Goal: Task Accomplishment & Management: Use online tool/utility

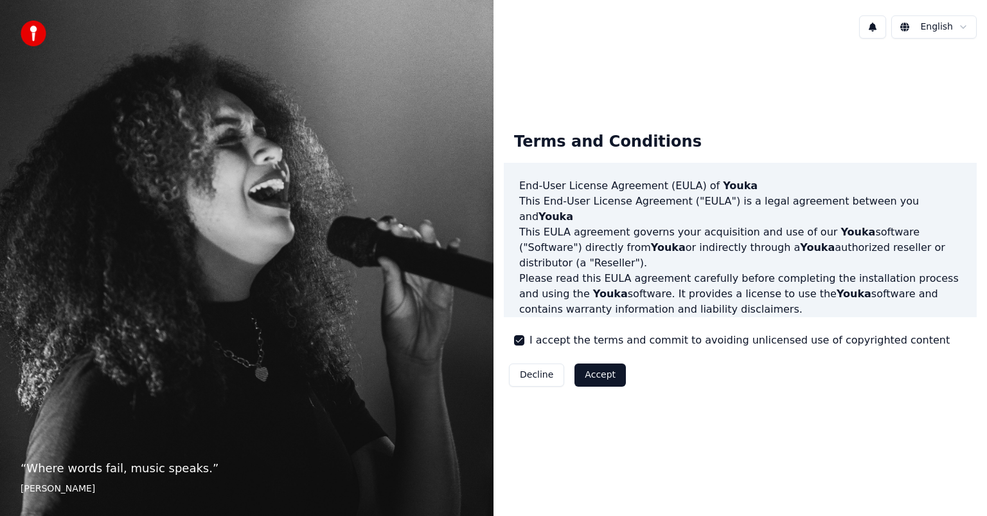
click at [601, 370] on button "Accept" at bounding box center [600, 374] width 51 height 23
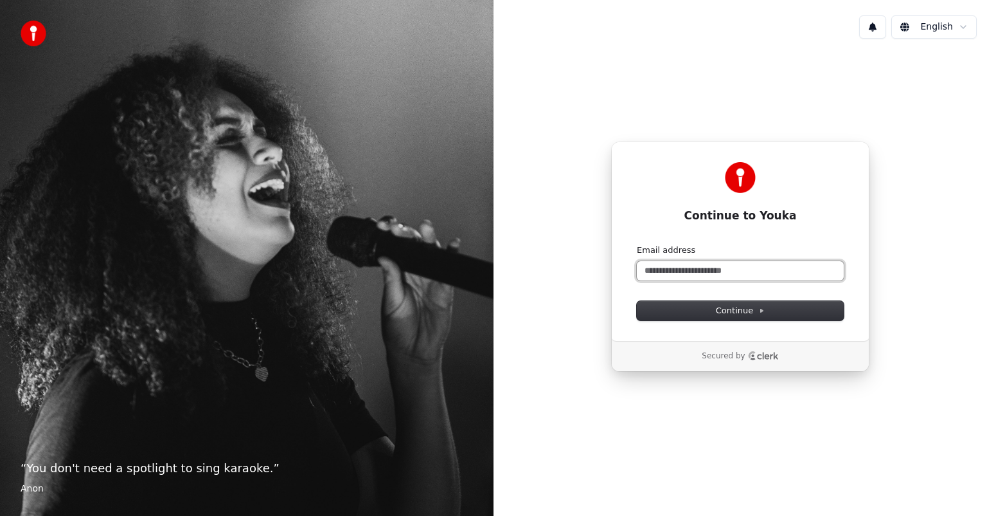
click at [684, 264] on input "Email address" at bounding box center [740, 270] width 207 height 19
click at [812, 314] on button "Continue" at bounding box center [740, 310] width 207 height 19
type input "**********"
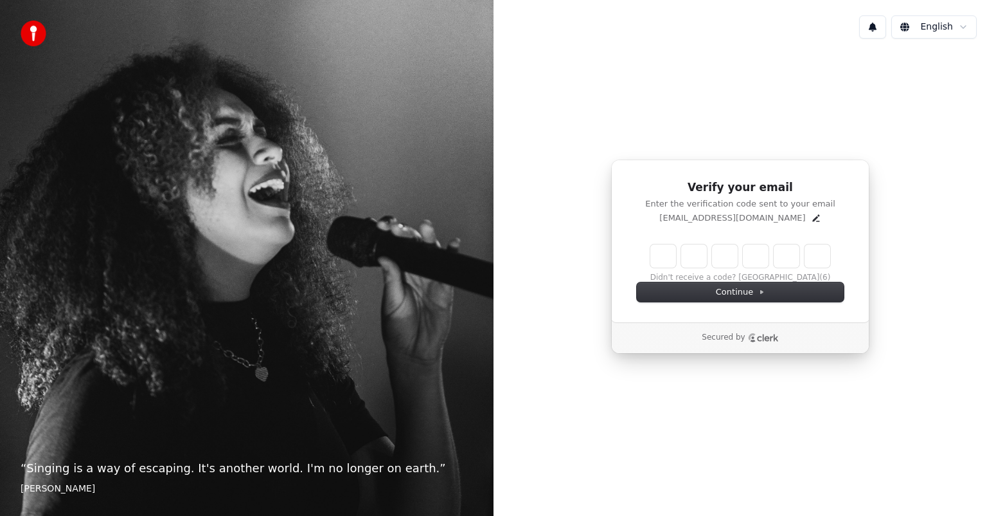
click at [659, 247] on input "Enter verification code" at bounding box center [740, 255] width 180 height 23
type input "******"
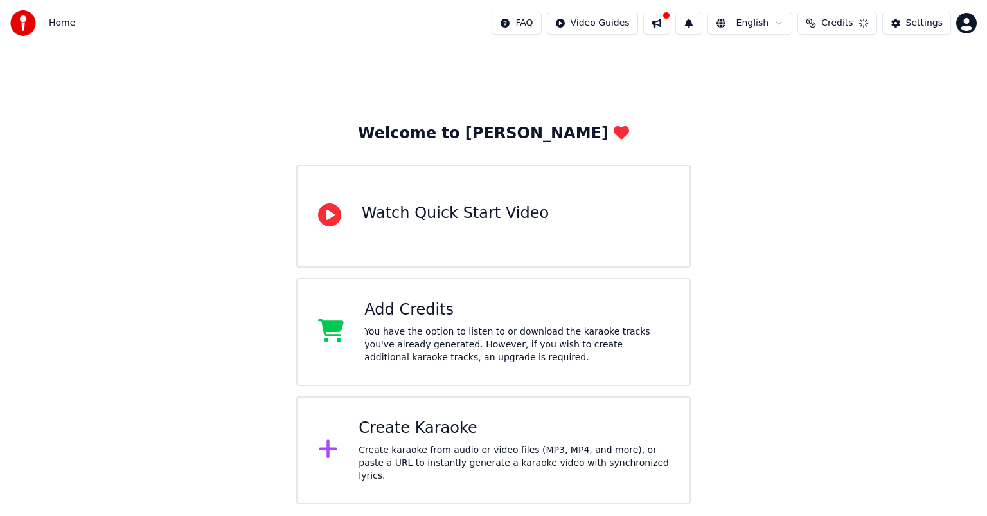
click at [478, 399] on div "Create Karaoke Create karaoke from audio or video files (MP3, MP4, and more), o…" at bounding box center [493, 450] width 395 height 108
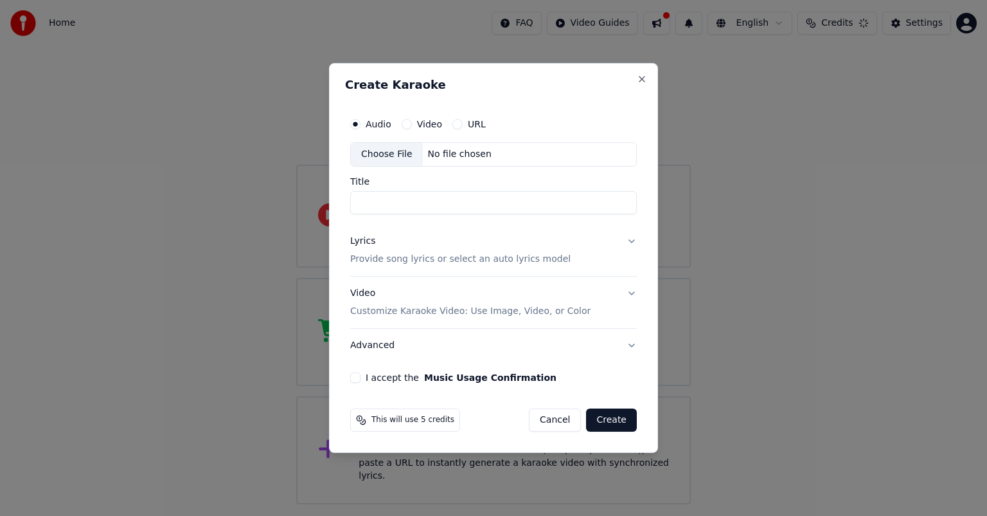
click at [634, 243] on button "Lyrics Provide song lyrics or select an auto lyrics model" at bounding box center [493, 249] width 287 height 51
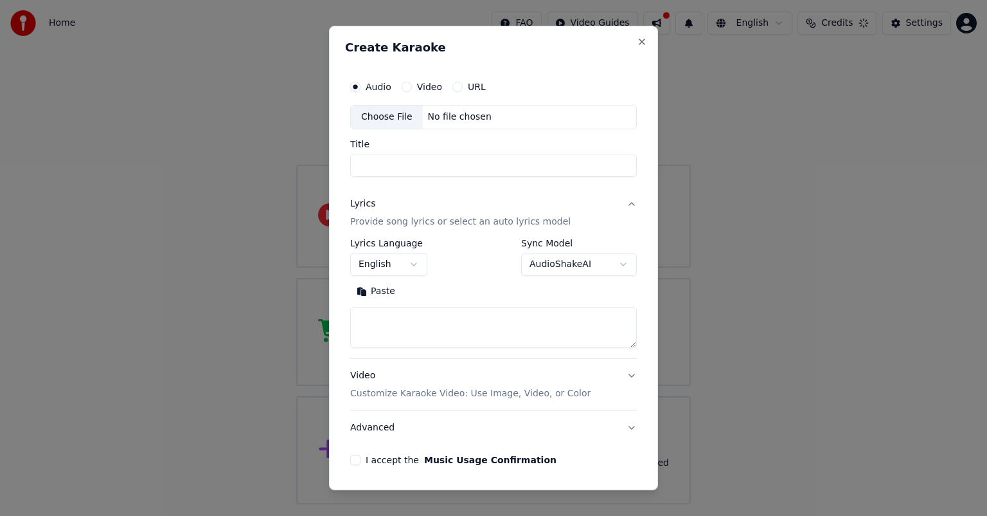
click at [620, 201] on button "Lyrics Provide song lyrics or select an auto lyrics model" at bounding box center [493, 212] width 287 height 51
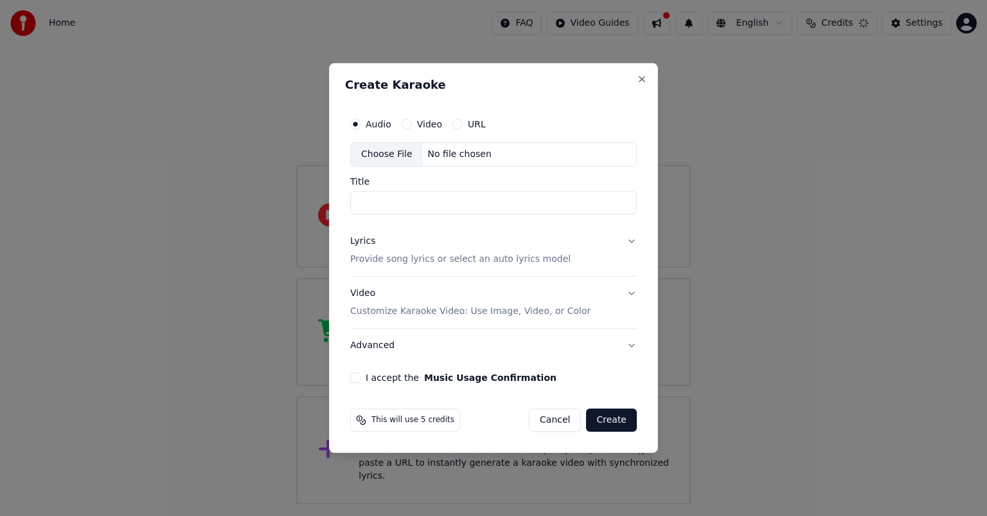
click at [631, 243] on button "Lyrics Provide song lyrics or select an auto lyrics model" at bounding box center [493, 249] width 287 height 51
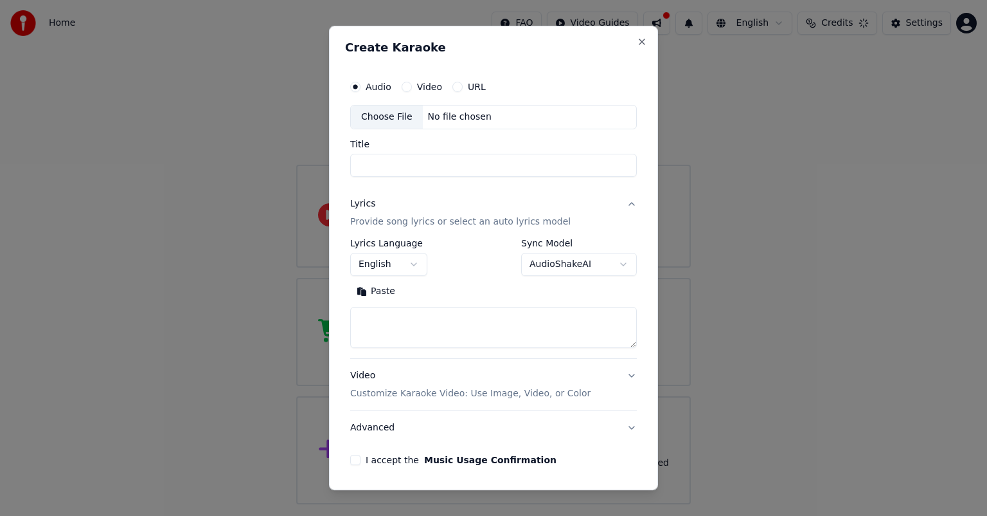
click at [415, 258] on button "English" at bounding box center [388, 264] width 77 height 23
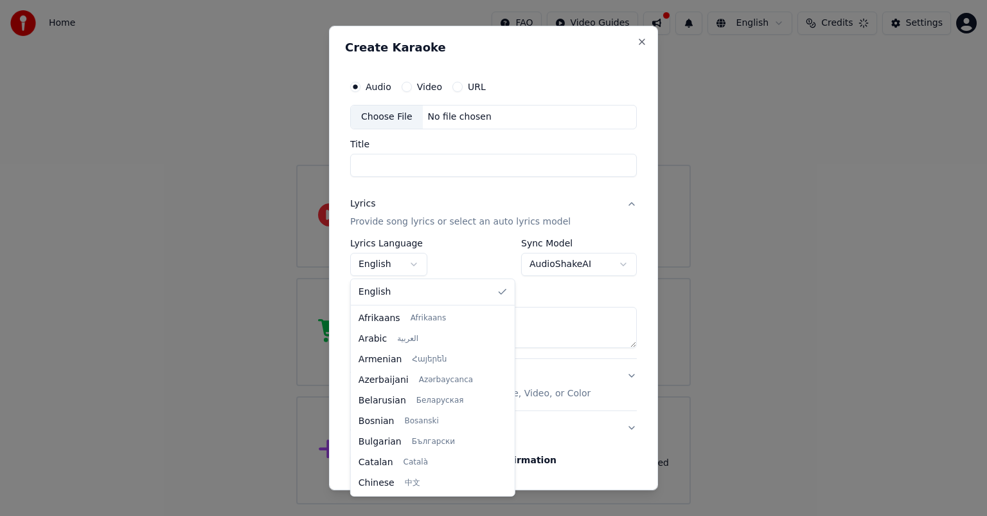
click at [406, 268] on div at bounding box center [493, 258] width 987 height 516
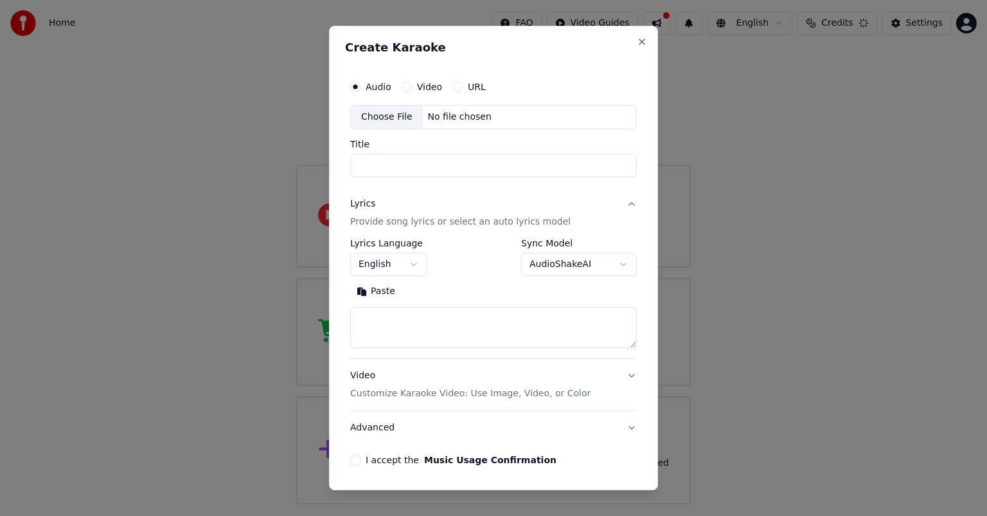
click at [406, 268] on button "English" at bounding box center [388, 264] width 77 height 23
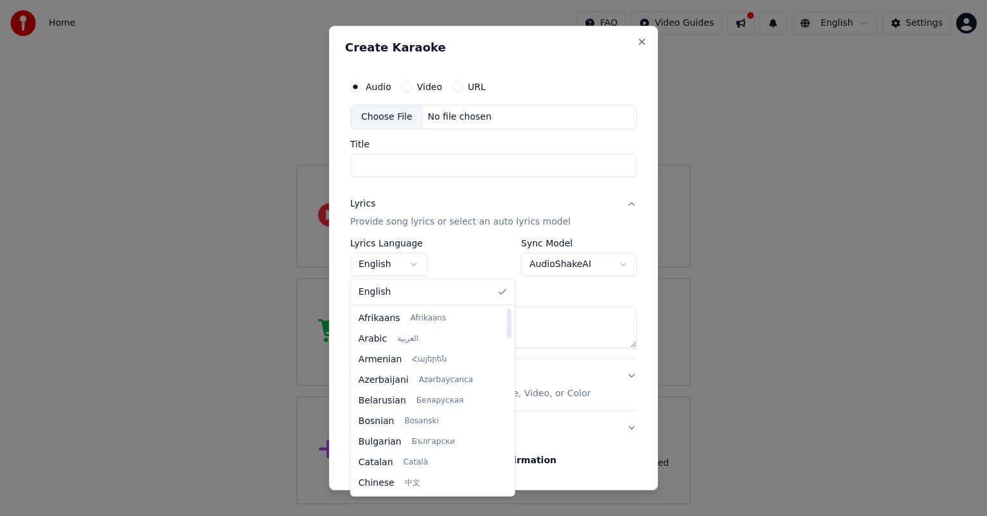
drag, startPoint x: 494, startPoint y: 476, endPoint x: 504, endPoint y: 290, distance: 186.0
click at [507, 309] on div at bounding box center [509, 323] width 4 height 29
click at [195, 291] on div at bounding box center [493, 258] width 987 height 516
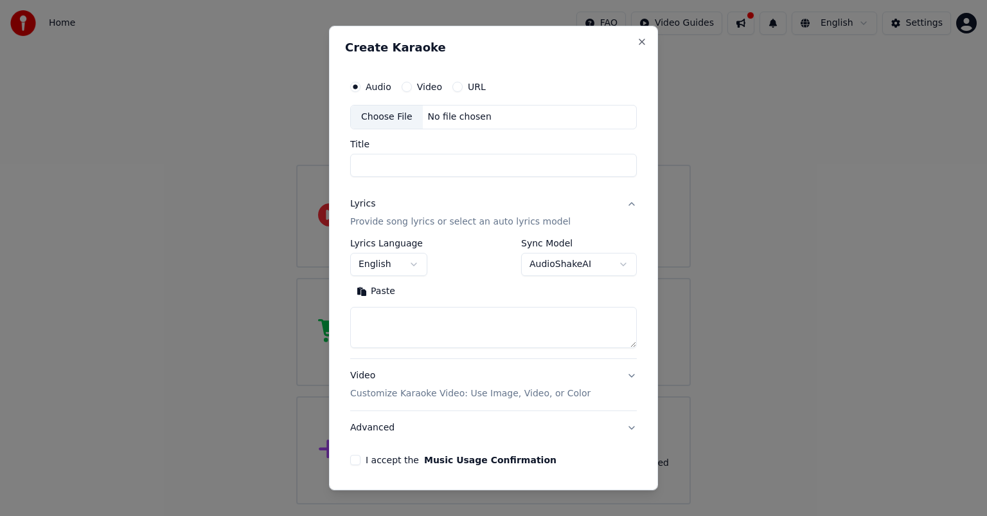
click at [395, 157] on input "Title" at bounding box center [493, 165] width 287 height 23
type input "*****"
click at [507, 111] on div "Choose File No file chosen" at bounding box center [493, 117] width 287 height 24
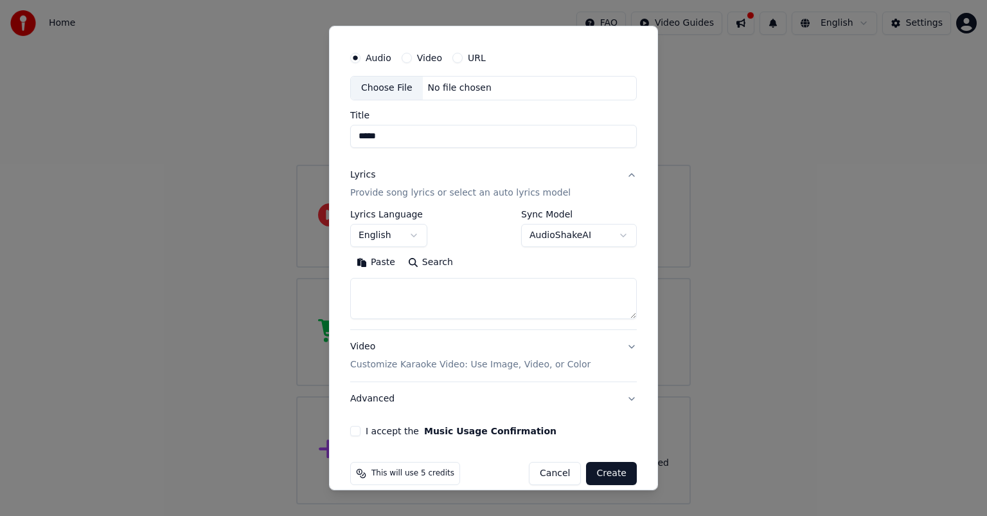
scroll to position [44, 0]
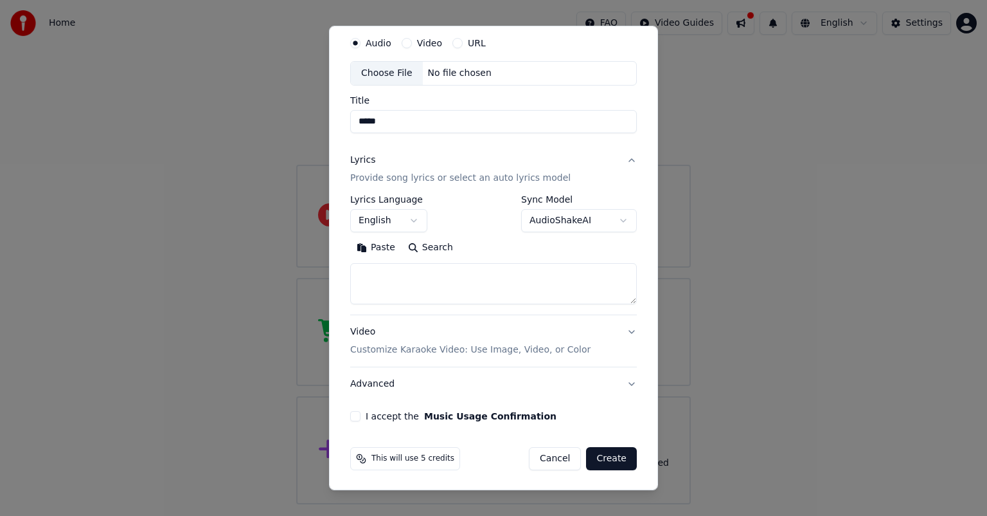
click at [605, 459] on button "Create" at bounding box center [611, 458] width 51 height 23
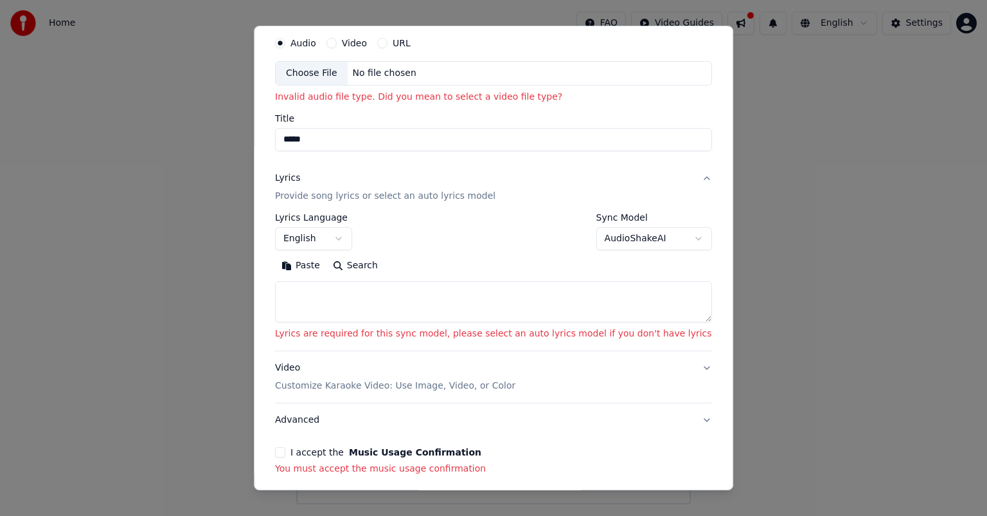
click at [376, 142] on input "*****" at bounding box center [493, 139] width 437 height 23
click at [395, 63] on div "Choose File No file chosen" at bounding box center [493, 73] width 437 height 24
click at [314, 71] on div "Choose File" at bounding box center [312, 73] width 72 height 23
click at [367, 44] on label "Video" at bounding box center [354, 43] width 25 height 9
click at [337, 44] on button "Video" at bounding box center [332, 43] width 10 height 10
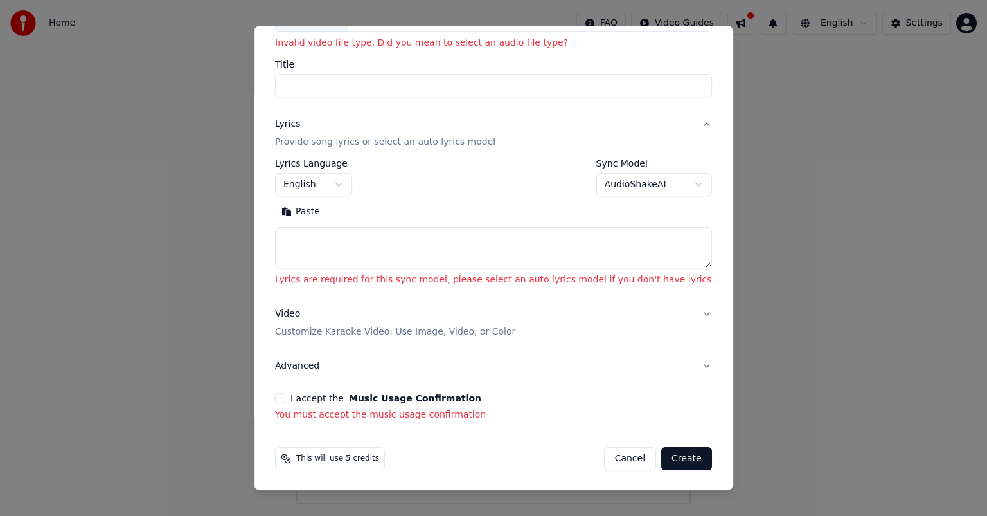
scroll to position [0, 0]
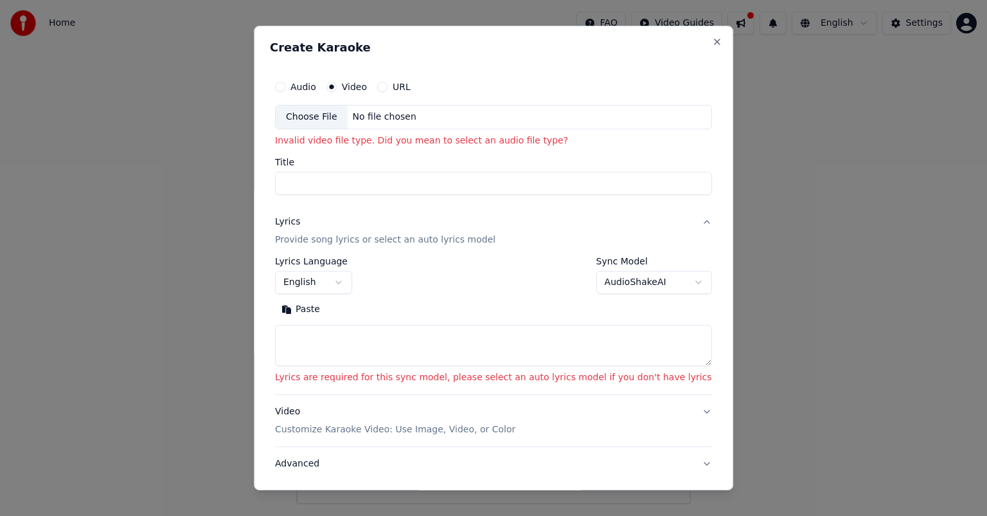
click at [314, 90] on div "Audio" at bounding box center [295, 87] width 41 height 10
click at [309, 82] on div "Audio" at bounding box center [295, 87] width 41 height 10
click at [285, 89] on button "Audio" at bounding box center [280, 87] width 10 height 10
click at [397, 177] on input "Title" at bounding box center [493, 183] width 437 height 23
select select
